Goal: Use online tool/utility: Utilize a website feature to perform a specific function

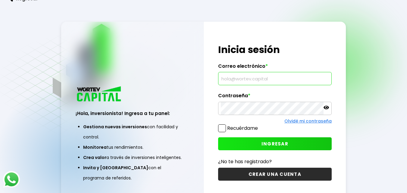
click at [247, 75] on input "text" at bounding box center [275, 78] width 108 height 13
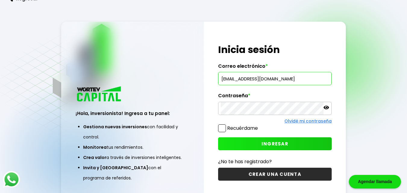
type input "[EMAIL_ADDRESS][DOMAIN_NAME]"
click at [241, 141] on button "INGRESAR" at bounding box center [275, 143] width 114 height 13
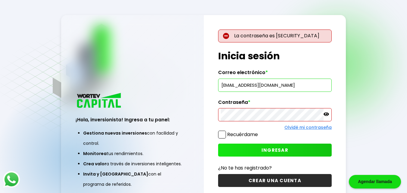
click at [329, 115] on icon at bounding box center [326, 113] width 5 height 5
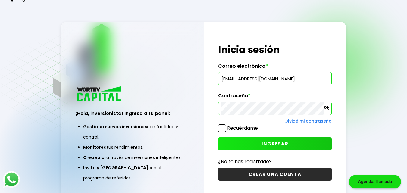
click at [291, 143] on button "INGRESAR" at bounding box center [275, 143] width 114 height 13
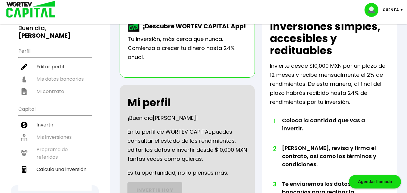
scroll to position [96, 0]
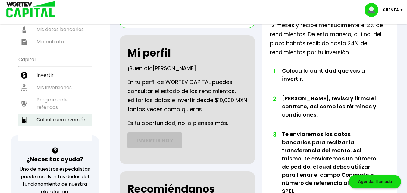
click at [50, 117] on li "Calcula una inversión" at bounding box center [54, 120] width 73 height 12
select select "1"
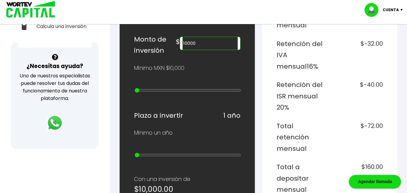
scroll to position [169, 0]
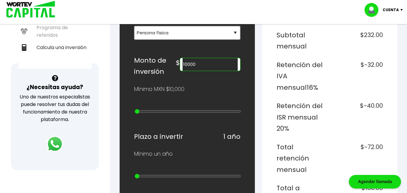
click at [207, 62] on input "10000" at bounding box center [210, 64] width 55 height 13
type input "20000"
click at [355, 40] on h6 "$464.00" at bounding box center [357, 41] width 51 height 23
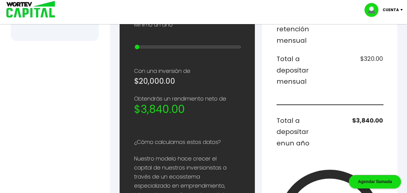
scroll to position [196, 0]
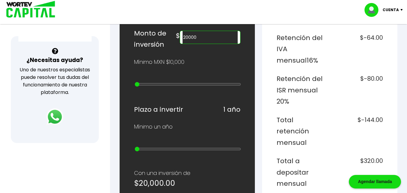
type input "1"
type input "30000"
type input "2"
type input "40000"
type input "3"
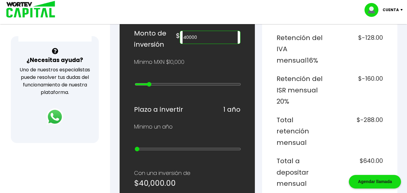
type input "50000"
drag, startPoint x: 138, startPoint y: 83, endPoint x: 152, endPoint y: 80, distance: 13.8
type input "4"
click at [152, 82] on input "range" at bounding box center [188, 84] width 106 height 5
click at [152, 80] on div "¿Cuánto quieres invertir? WORTEV CAPITAL crece tu dinero apoyando empresas mexi…" at bounding box center [187, 143] width 106 height 498
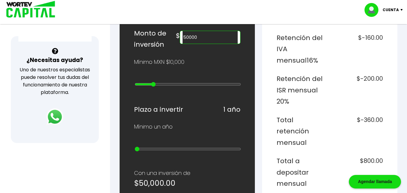
drag, startPoint x: 152, startPoint y: 80, endPoint x: 157, endPoint y: 85, distance: 6.8
click at [157, 85] on div "¿Cuánto quieres invertir? WORTEV CAPITAL crece tu dinero apoyando empresas mexi…" at bounding box center [187, 143] width 106 height 498
type input "30000"
type input "2"
type input "20000"
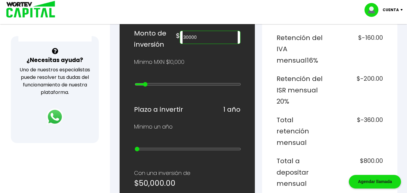
type input "1"
type input "10000"
drag, startPoint x: 153, startPoint y: 85, endPoint x: 137, endPoint y: 94, distance: 18.3
type input "0"
click at [137, 87] on input "range" at bounding box center [188, 84] width 106 height 5
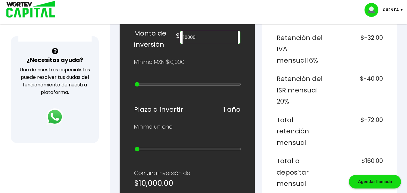
type input "20000"
drag, startPoint x: 137, startPoint y: 85, endPoint x: 140, endPoint y: 85, distance: 3.3
type input "1"
click at [140, 85] on input "range" at bounding box center [188, 84] width 106 height 5
drag, startPoint x: 138, startPoint y: 149, endPoint x: 191, endPoint y: 146, distance: 53.1
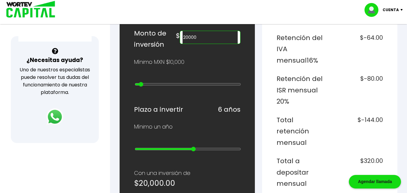
click at [191, 147] on input "range" at bounding box center [188, 149] width 106 height 5
drag, startPoint x: 191, startPoint y: 146, endPoint x: 159, endPoint y: 147, distance: 32.6
click at [159, 147] on div "¿Cuánto quieres invertir? WORTEV CAPITAL crece tu dinero apoyando empresas mexi…" at bounding box center [187, 143] width 106 height 498
click at [159, 147] on input "range" at bounding box center [188, 149] width 106 height 5
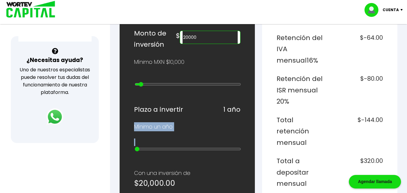
drag, startPoint x: 159, startPoint y: 147, endPoint x: 105, endPoint y: 157, distance: 54.7
type input "1"
click at [135, 152] on input "range" at bounding box center [188, 149] width 106 height 5
click at [121, 131] on div "¿Cuánto quieres invertir? WORTEV CAPITAL crece tu dinero apoyando empresas mexi…" at bounding box center [187, 142] width 135 height 517
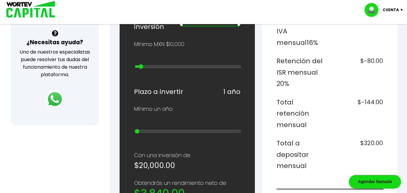
scroll to position [164, 0]
